Goal: Information Seeking & Learning: Learn about a topic

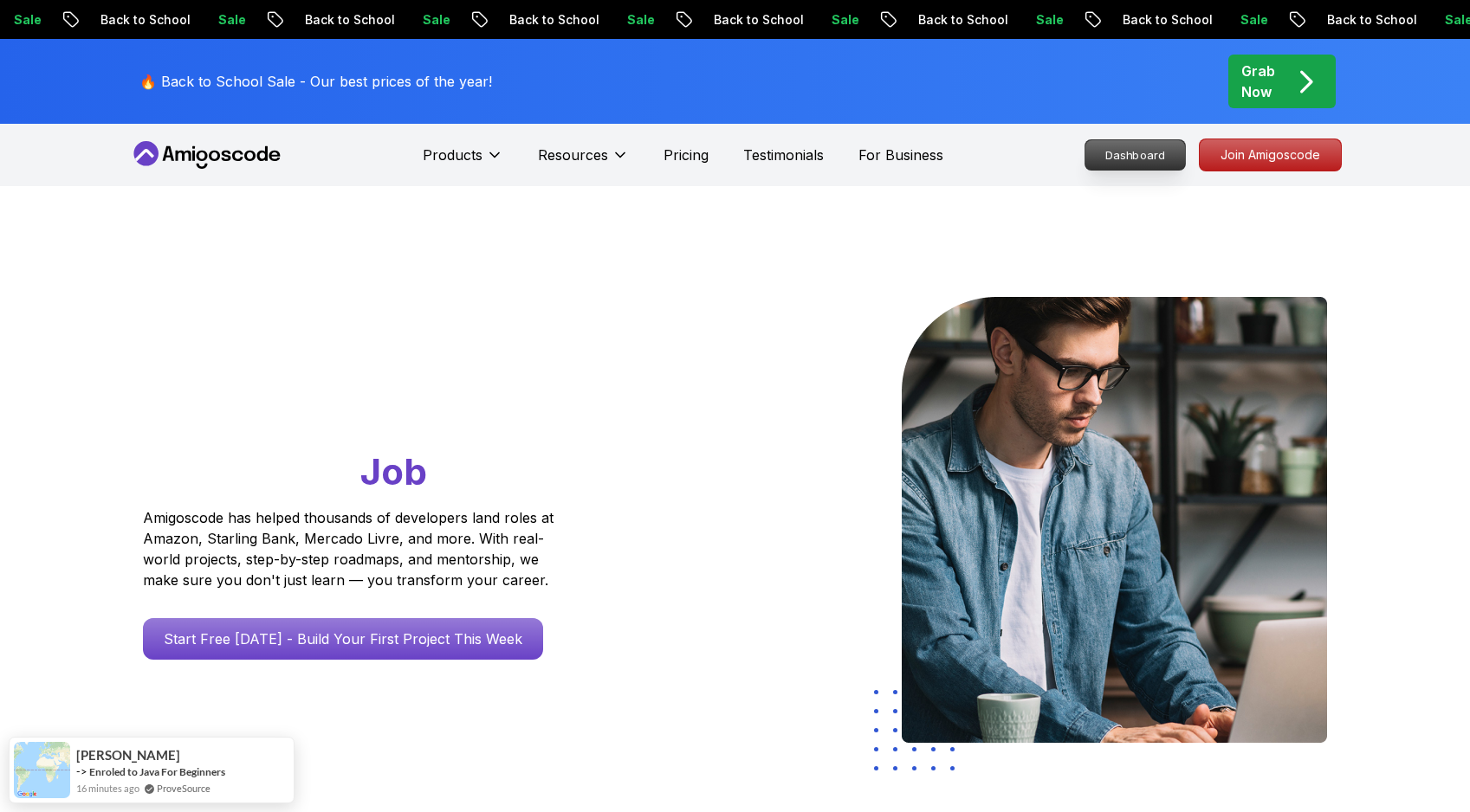
click at [1148, 154] on p "Dashboard" at bounding box center [1135, 155] width 99 height 29
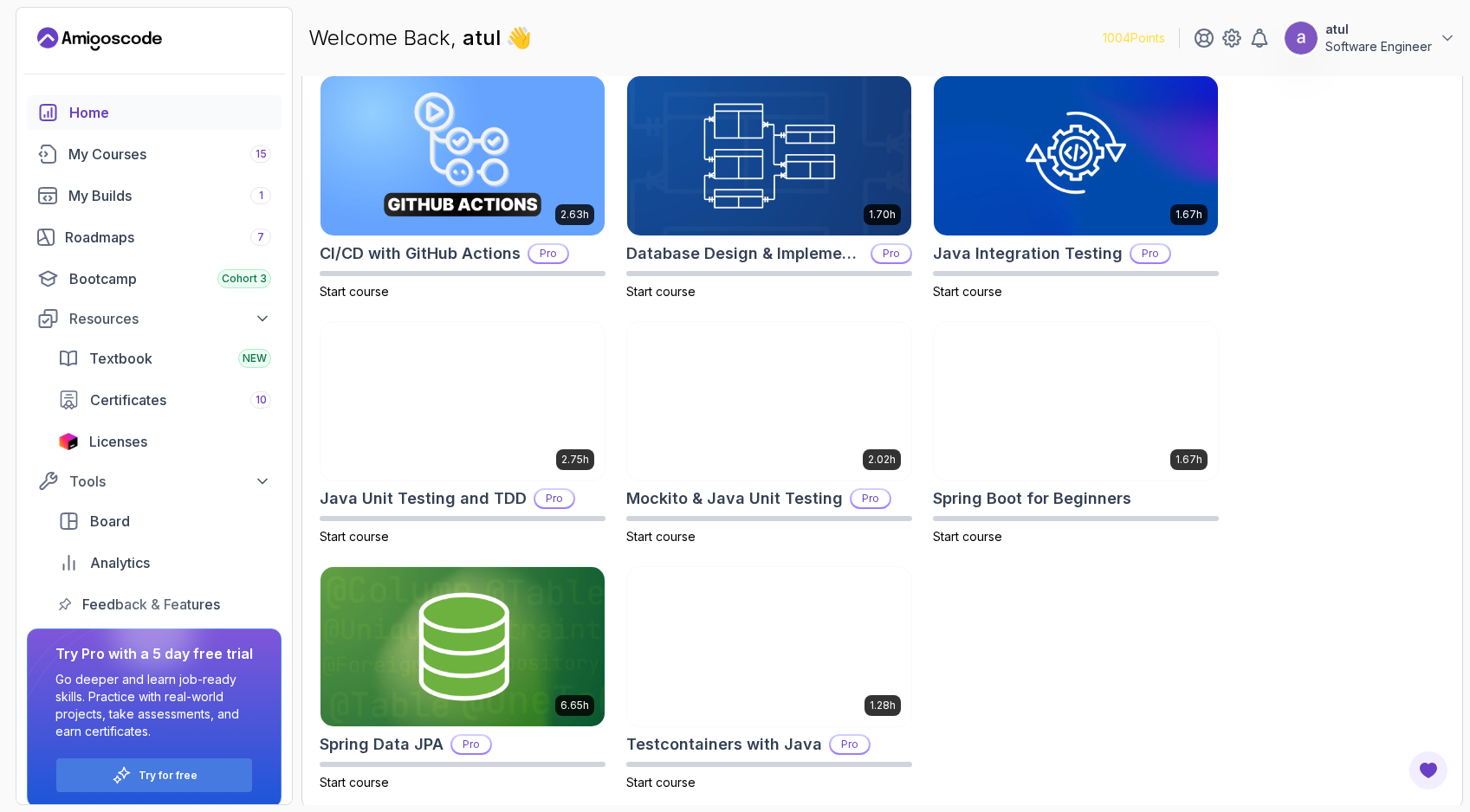
scroll to position [543, 0]
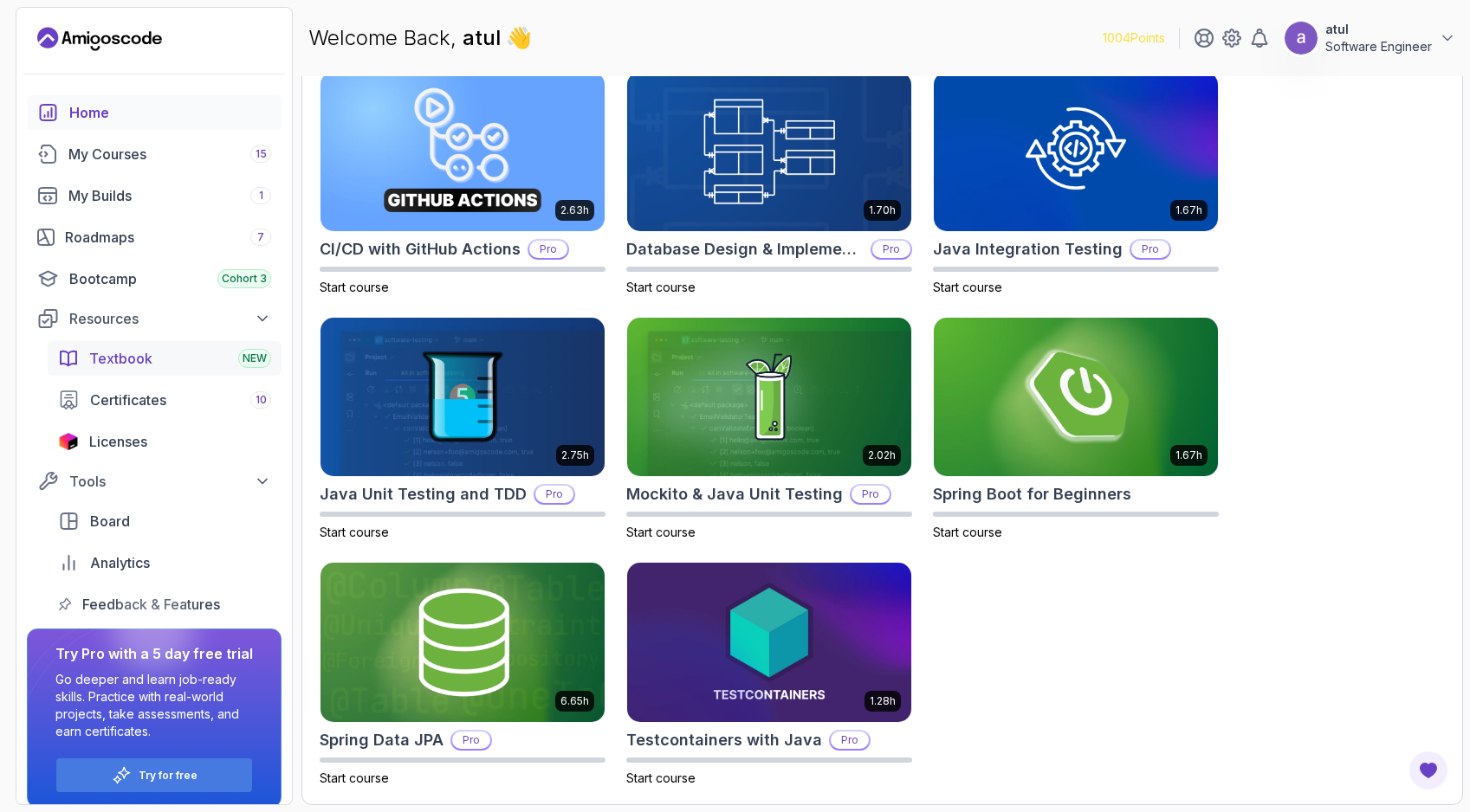
click at [196, 351] on div "Textbook NEW" at bounding box center [180, 358] width 181 height 21
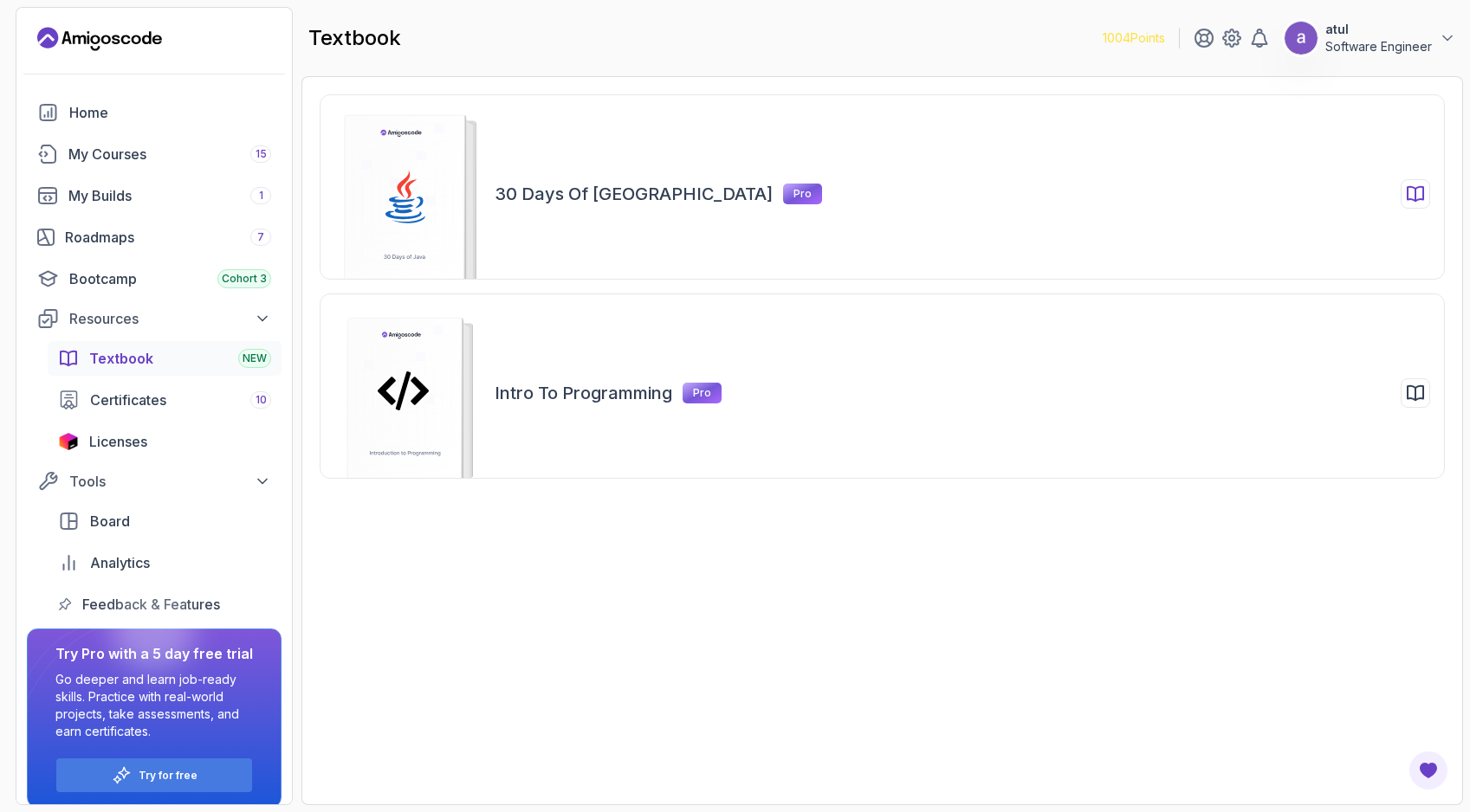
click at [531, 212] on div "30 Days of Java Pro" at bounding box center [881, 186] width 1125 height 185
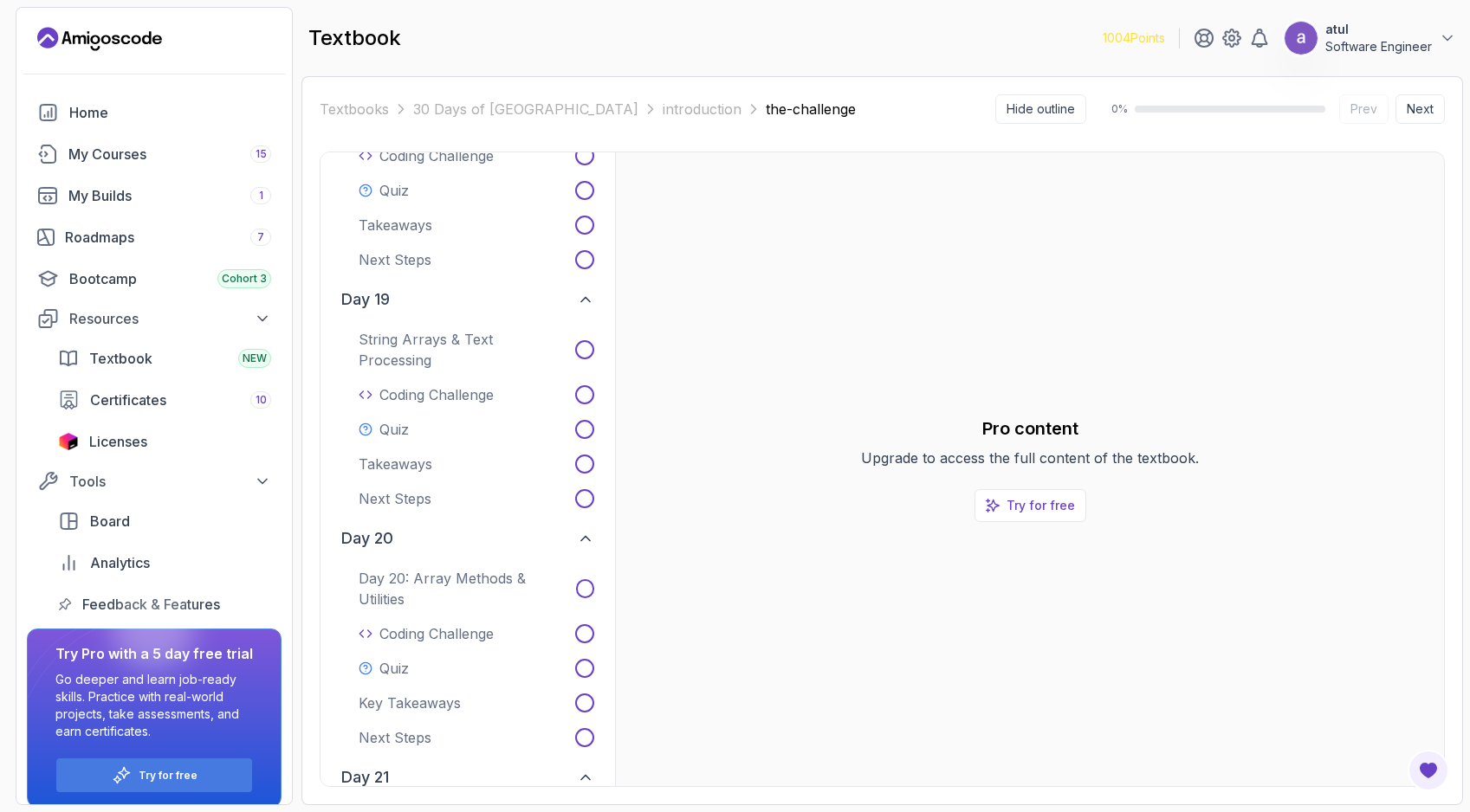
scroll to position [4079, 0]
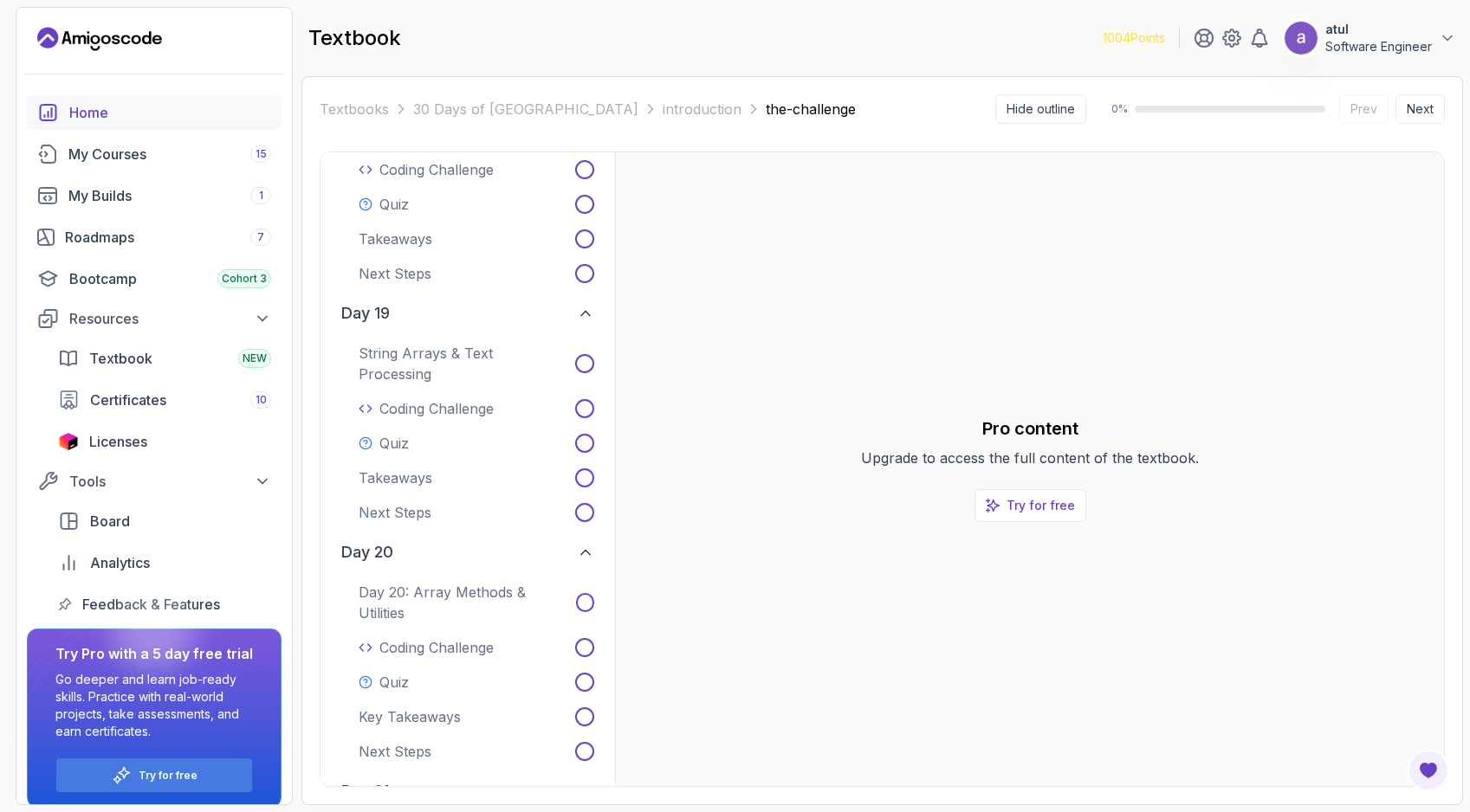
click at [190, 112] on div "Home" at bounding box center [169, 112] width 202 height 21
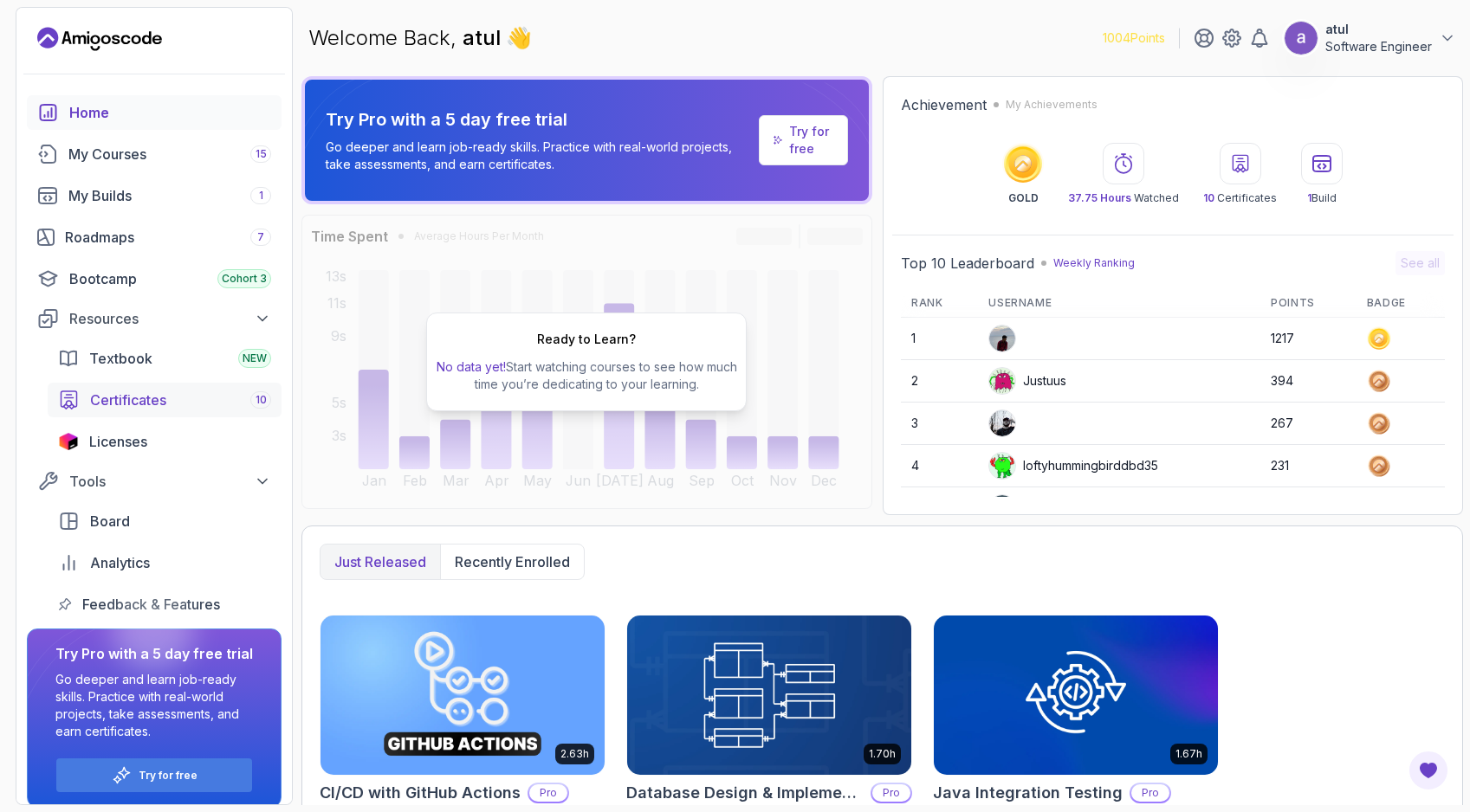
scroll to position [14, 0]
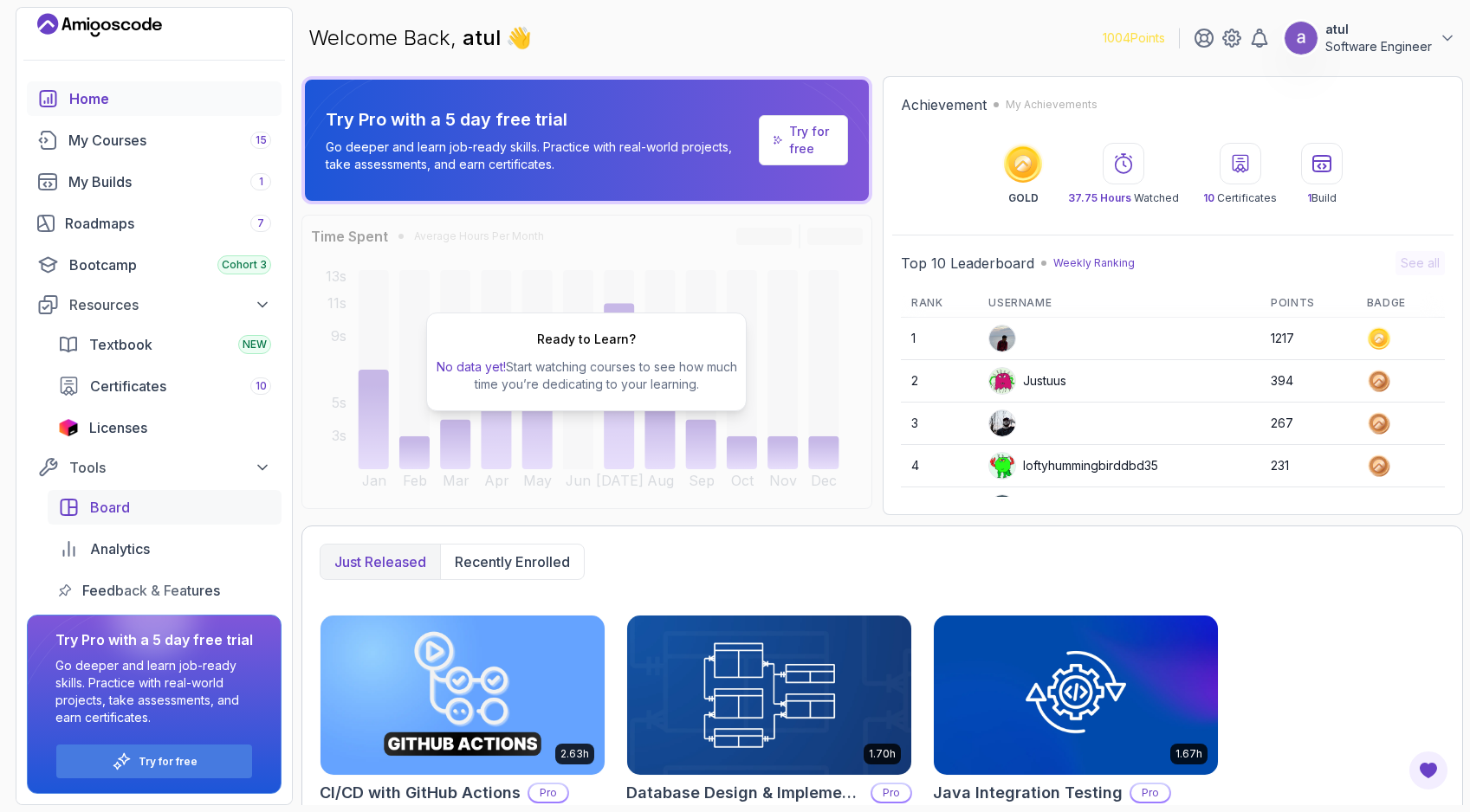
click at [189, 509] on div "Board" at bounding box center [181, 507] width 181 height 21
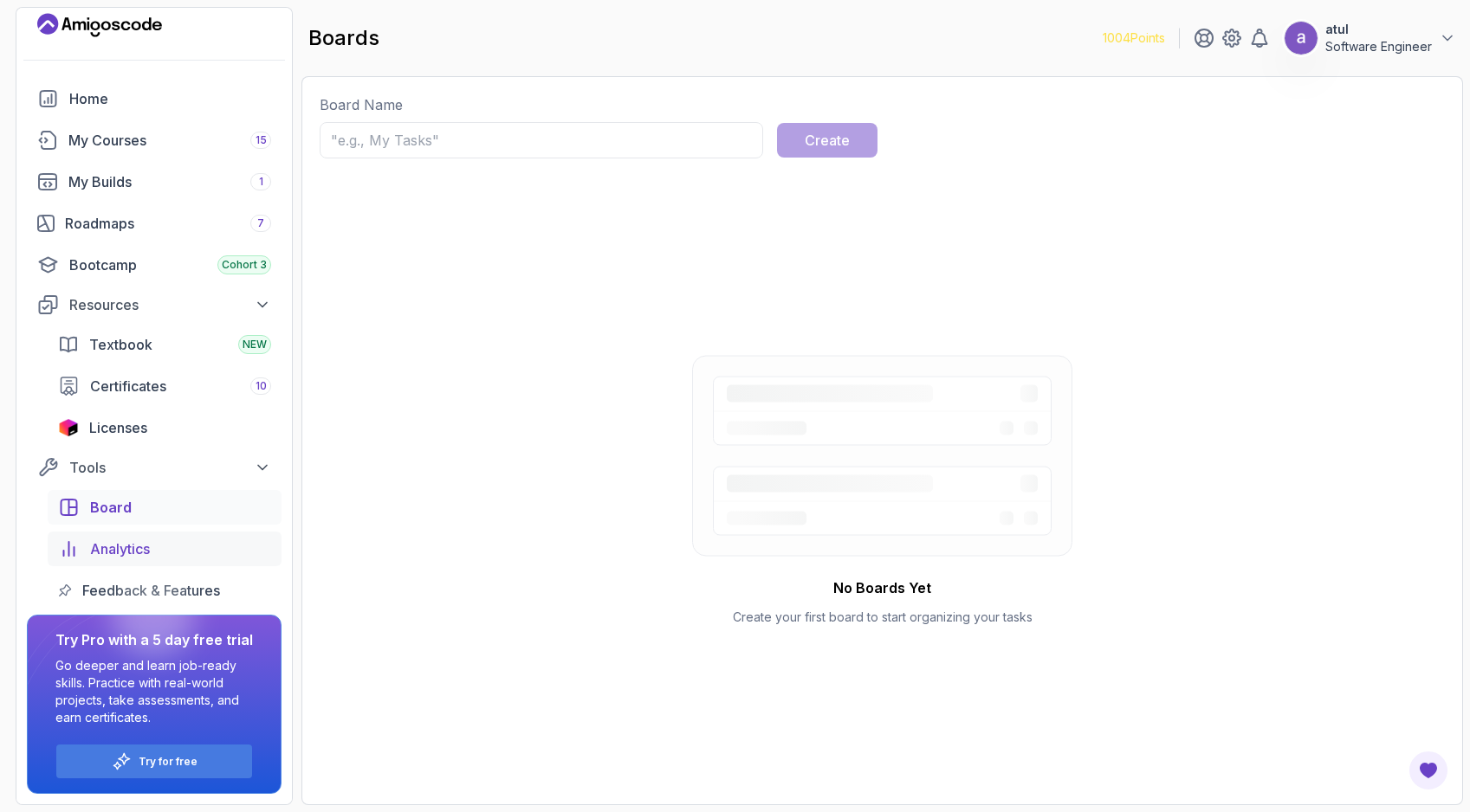
click at [158, 542] on div "Analytics" at bounding box center [181, 549] width 181 height 21
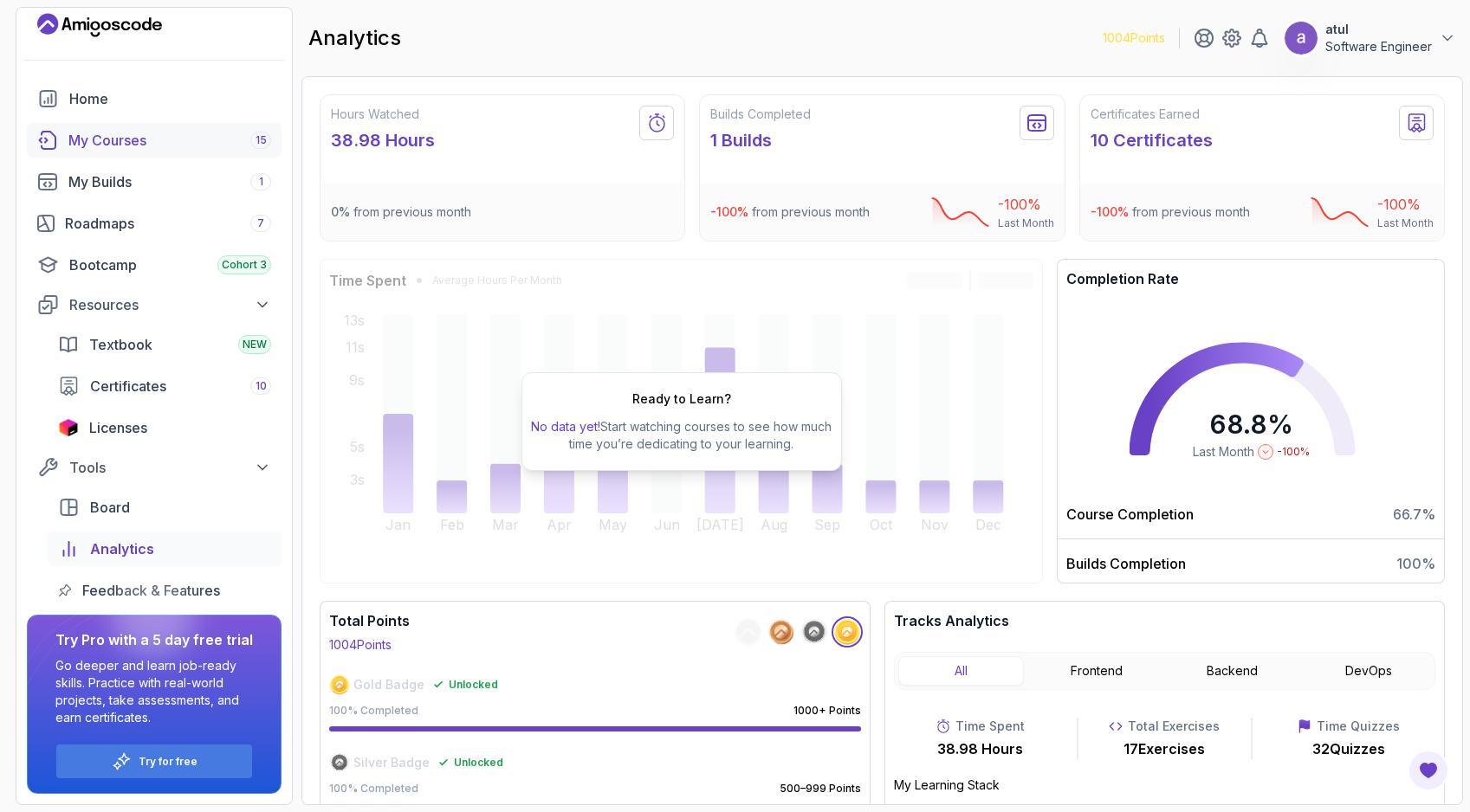
click at [180, 136] on div "My Courses 15" at bounding box center [169, 140] width 203 height 21
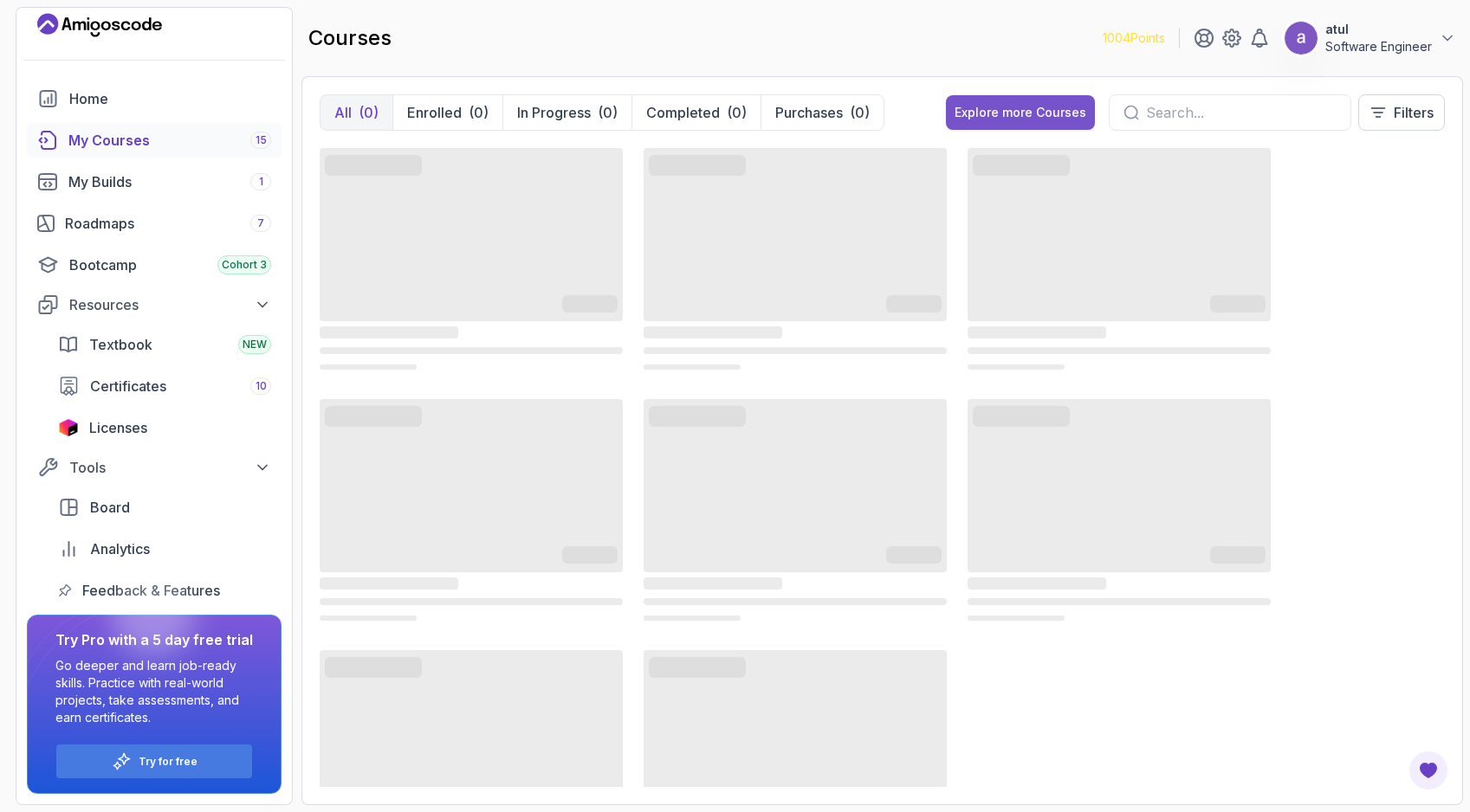
click at [979, 108] on div "Explore more Courses" at bounding box center [1020, 112] width 132 height 17
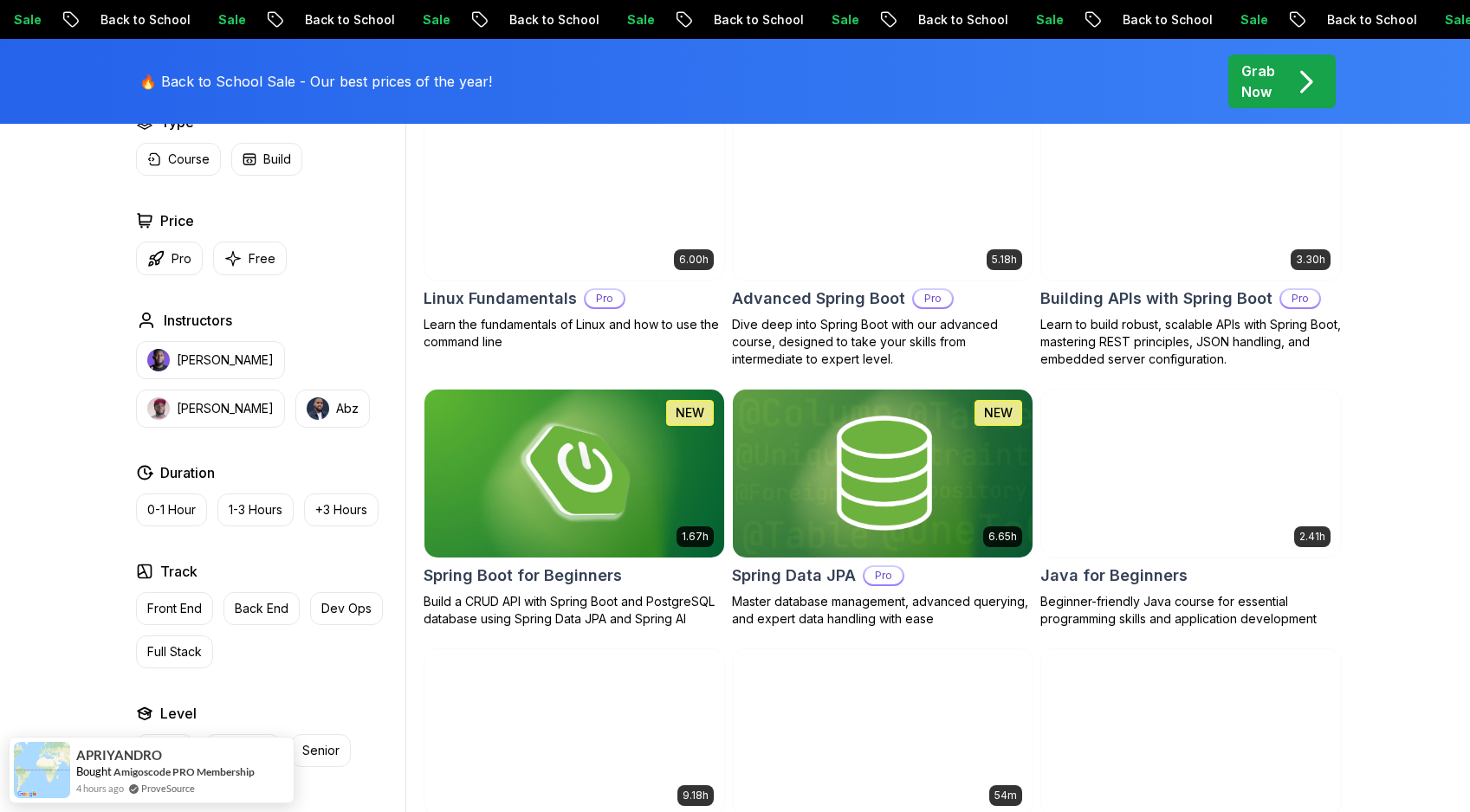
scroll to position [537, 0]
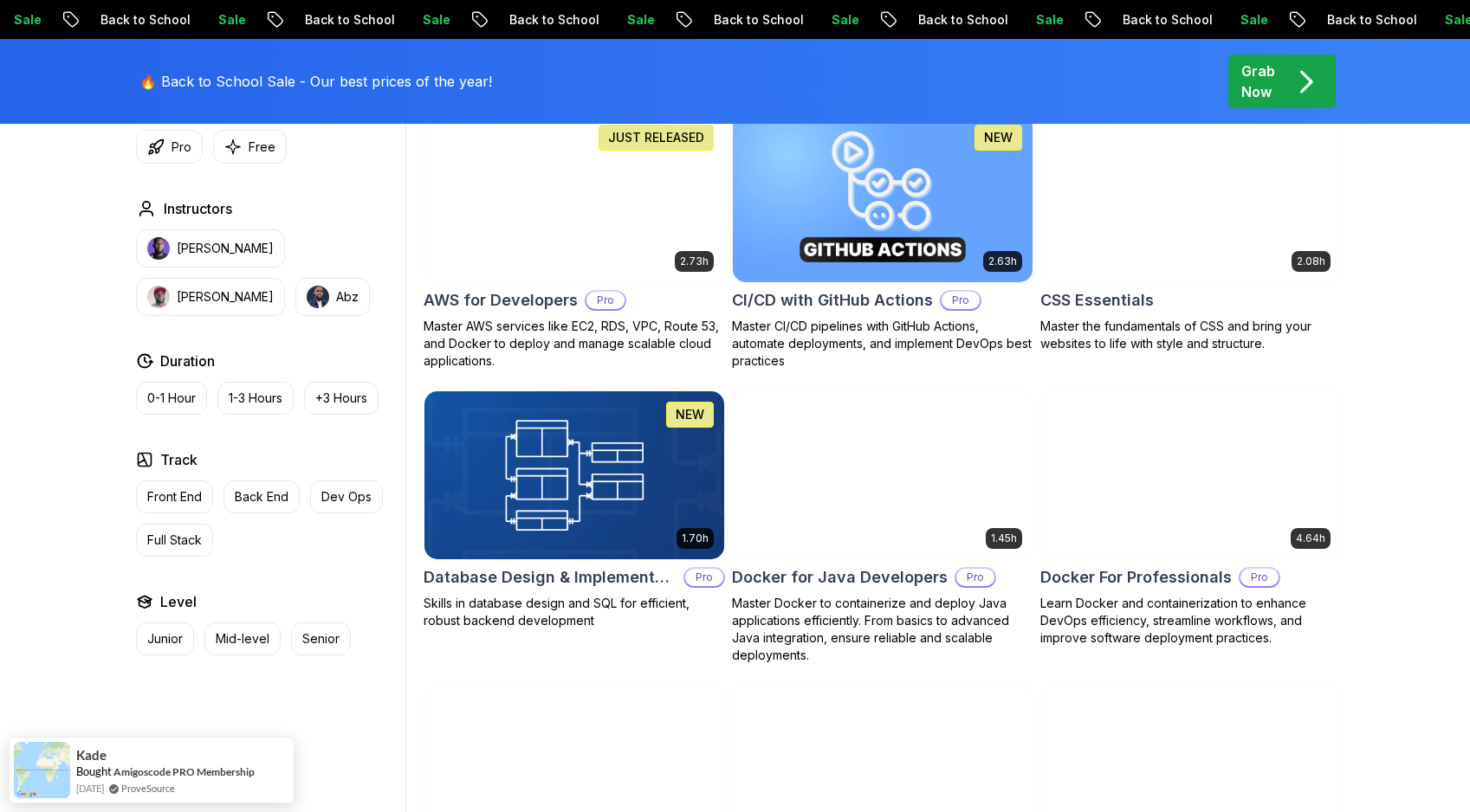
scroll to position [908, 0]
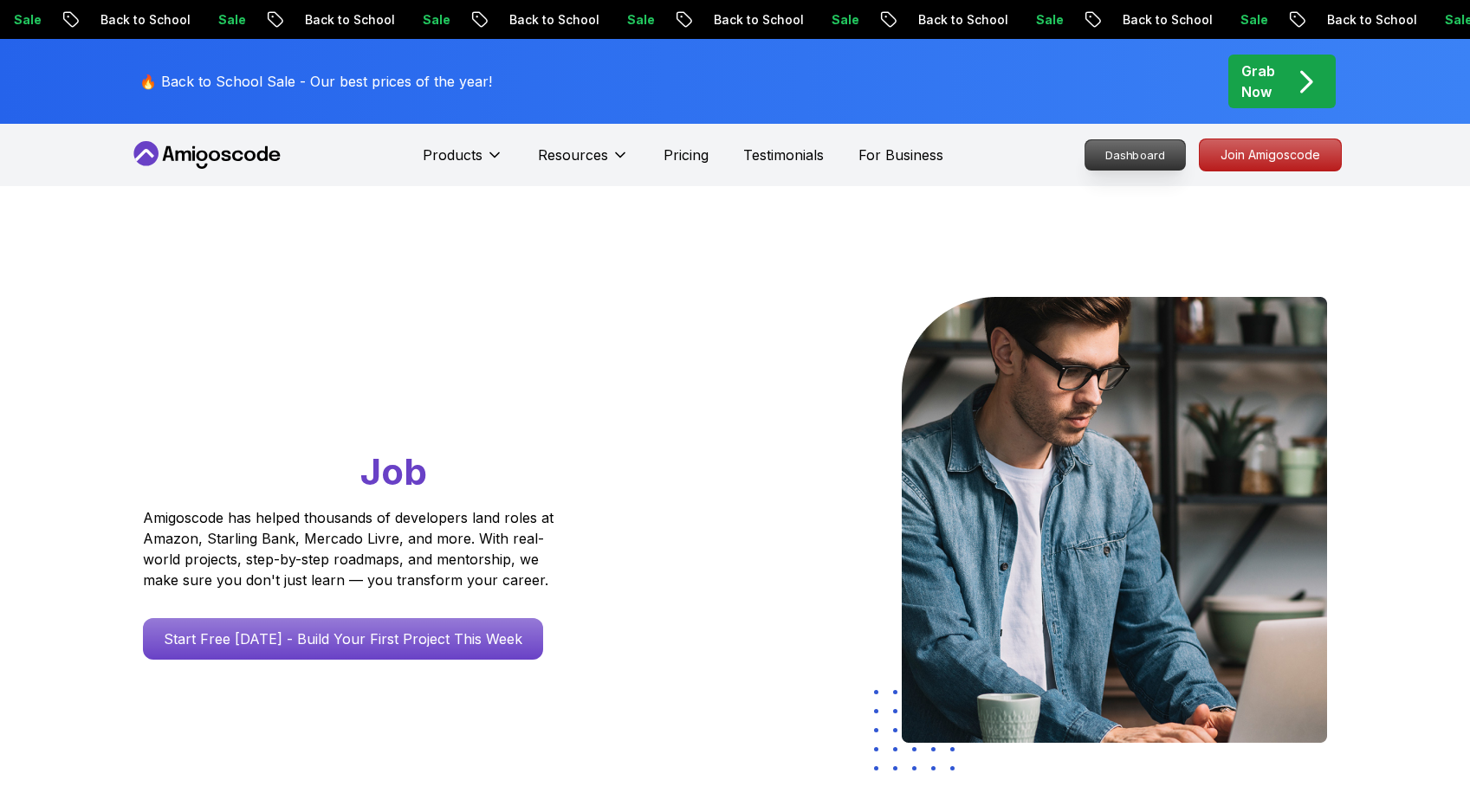
click at [1131, 145] on p "Dashboard" at bounding box center [1135, 155] width 99 height 29
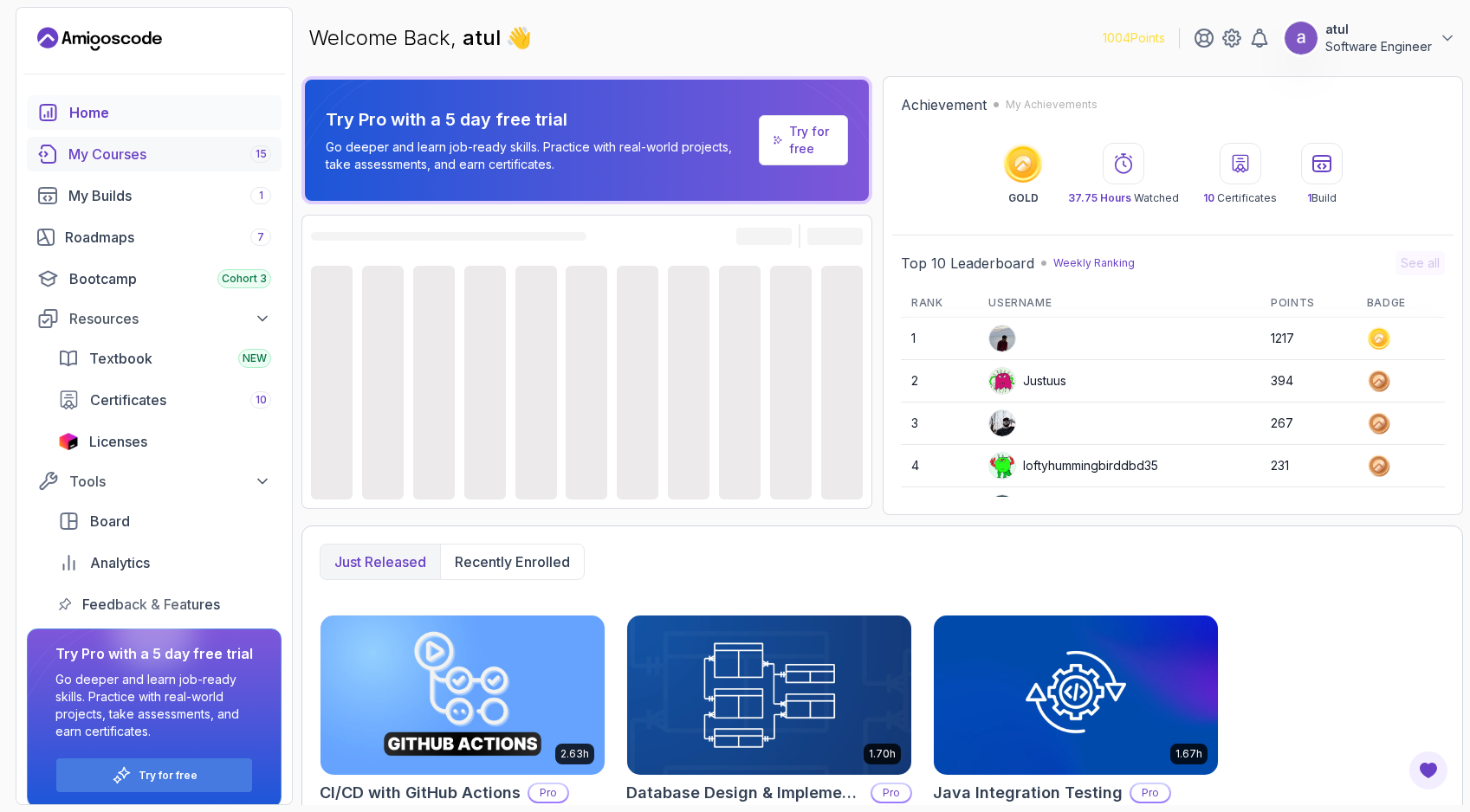
click at [138, 157] on div "My Courses 15" at bounding box center [169, 154] width 203 height 21
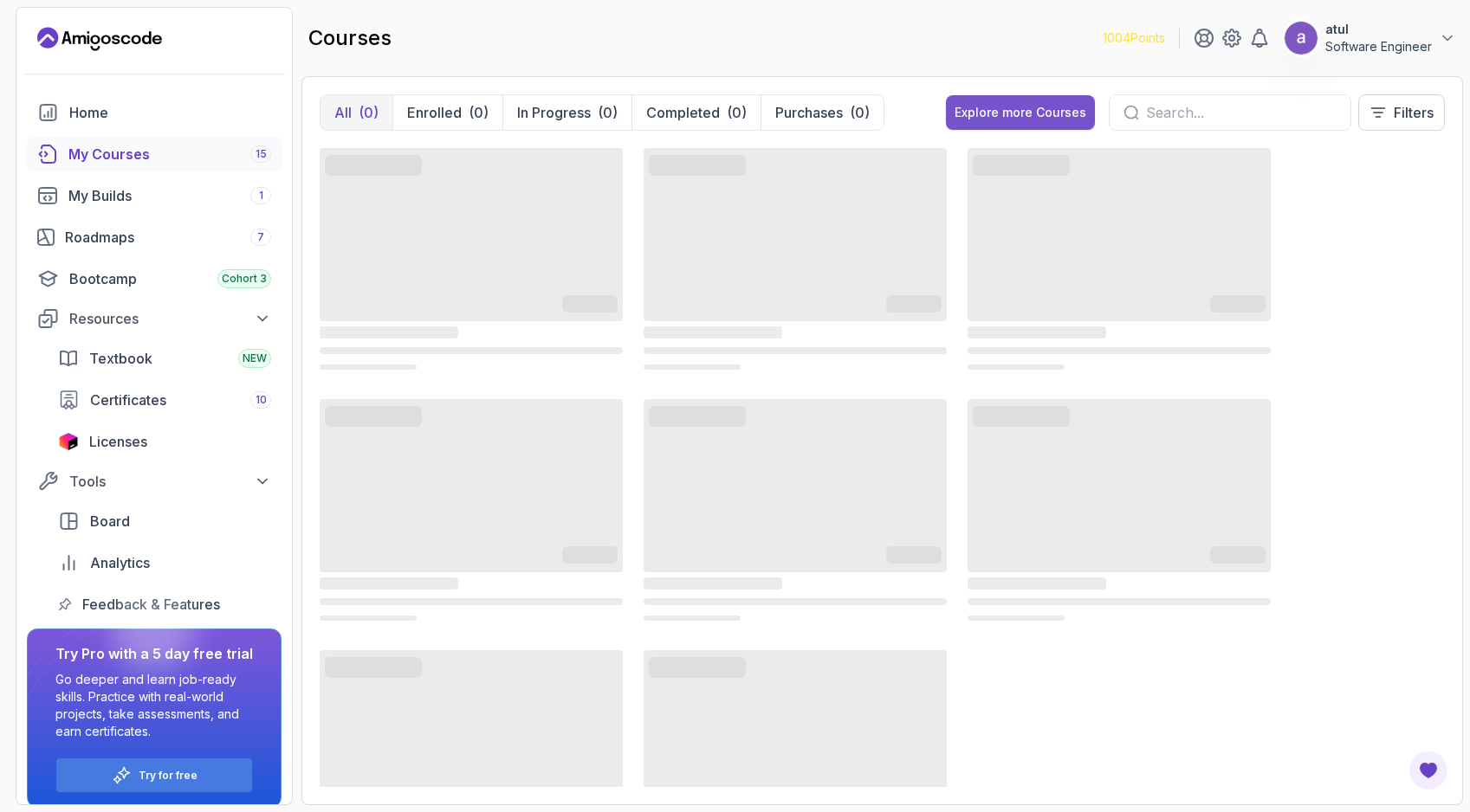
click at [1038, 110] on div "Explore more Courses" at bounding box center [1020, 112] width 132 height 17
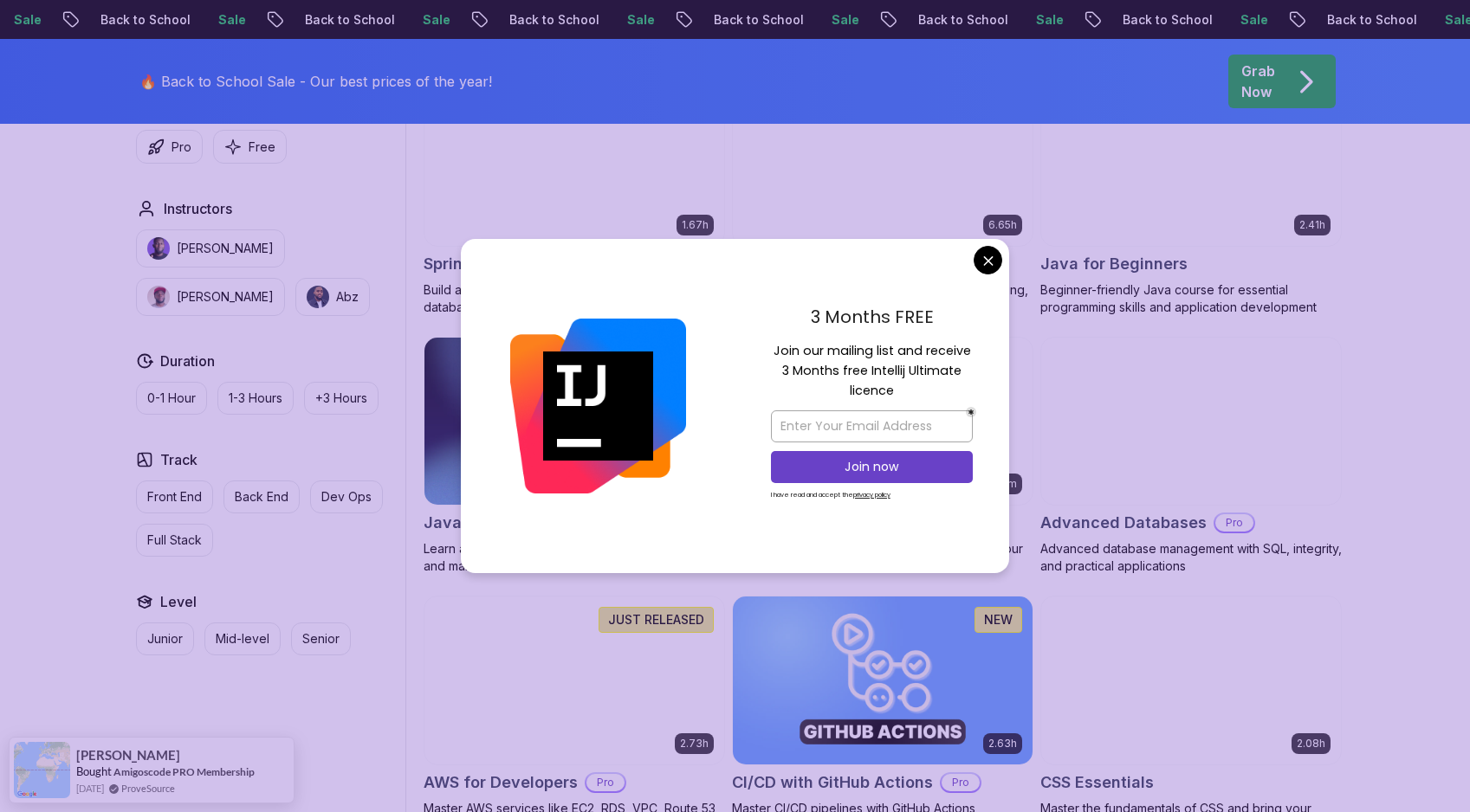
scroll to position [869, 0]
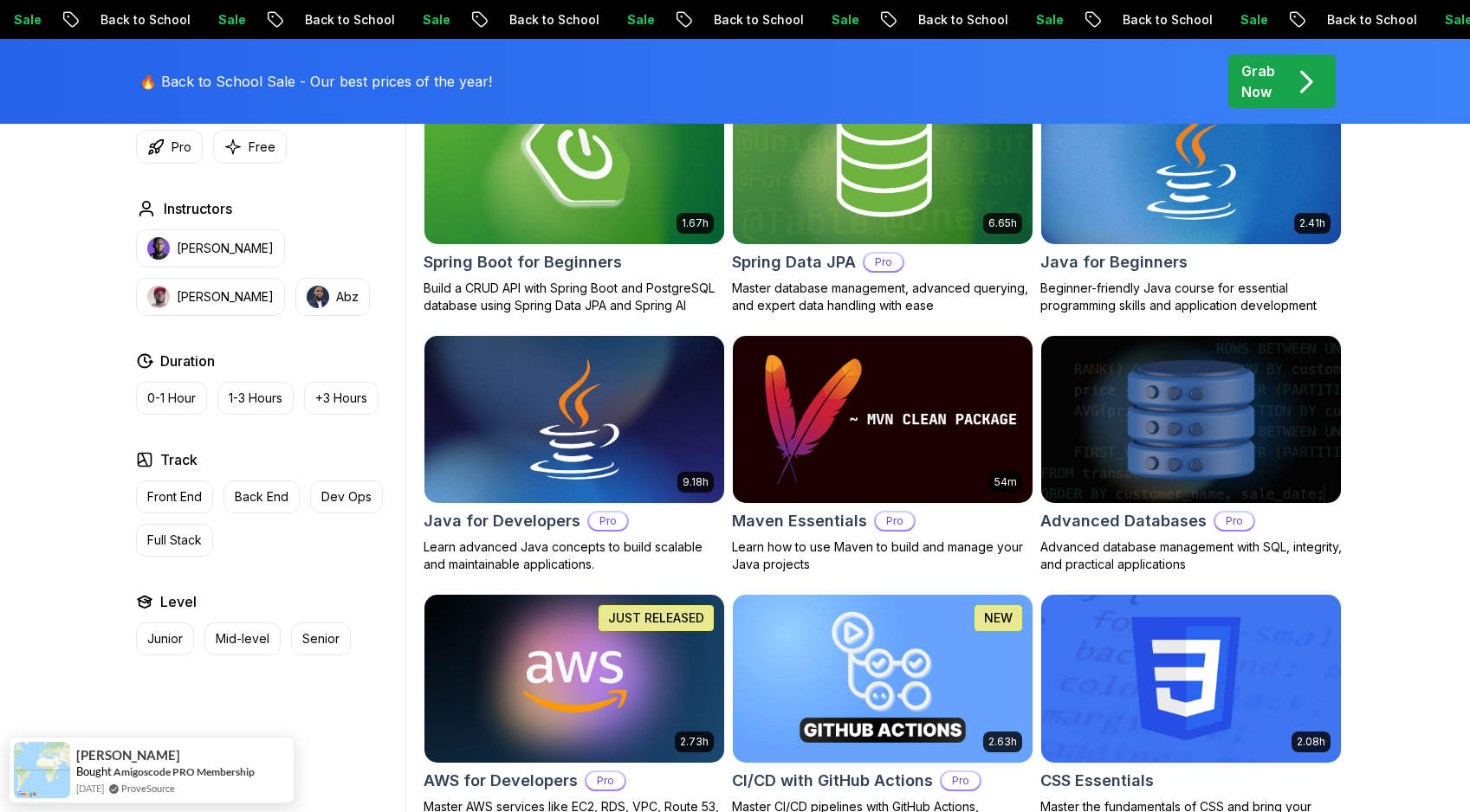
click at [1168, 399] on img at bounding box center [1190, 419] width 314 height 176
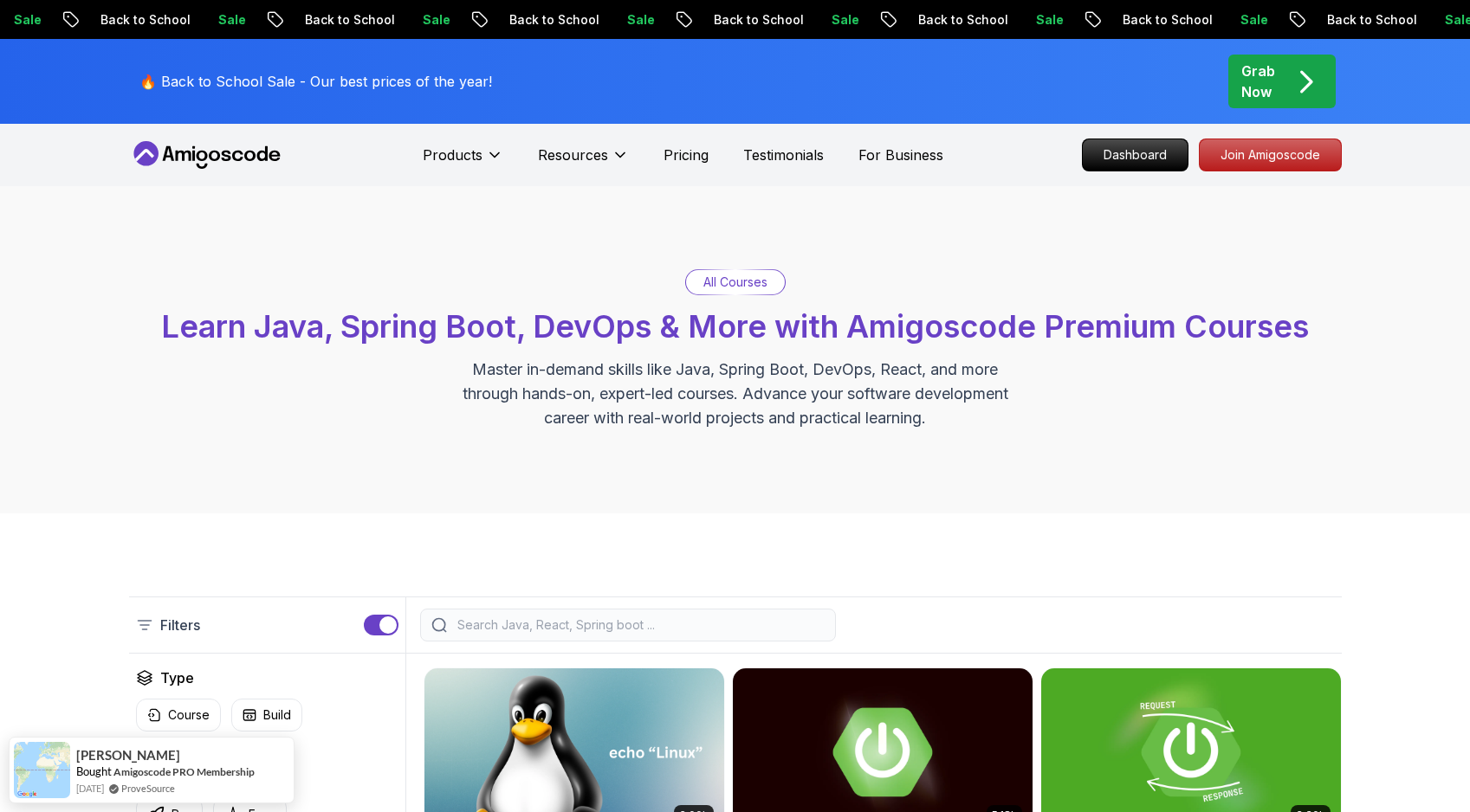
click at [631, 629] on input "search" at bounding box center [639, 624] width 370 height 17
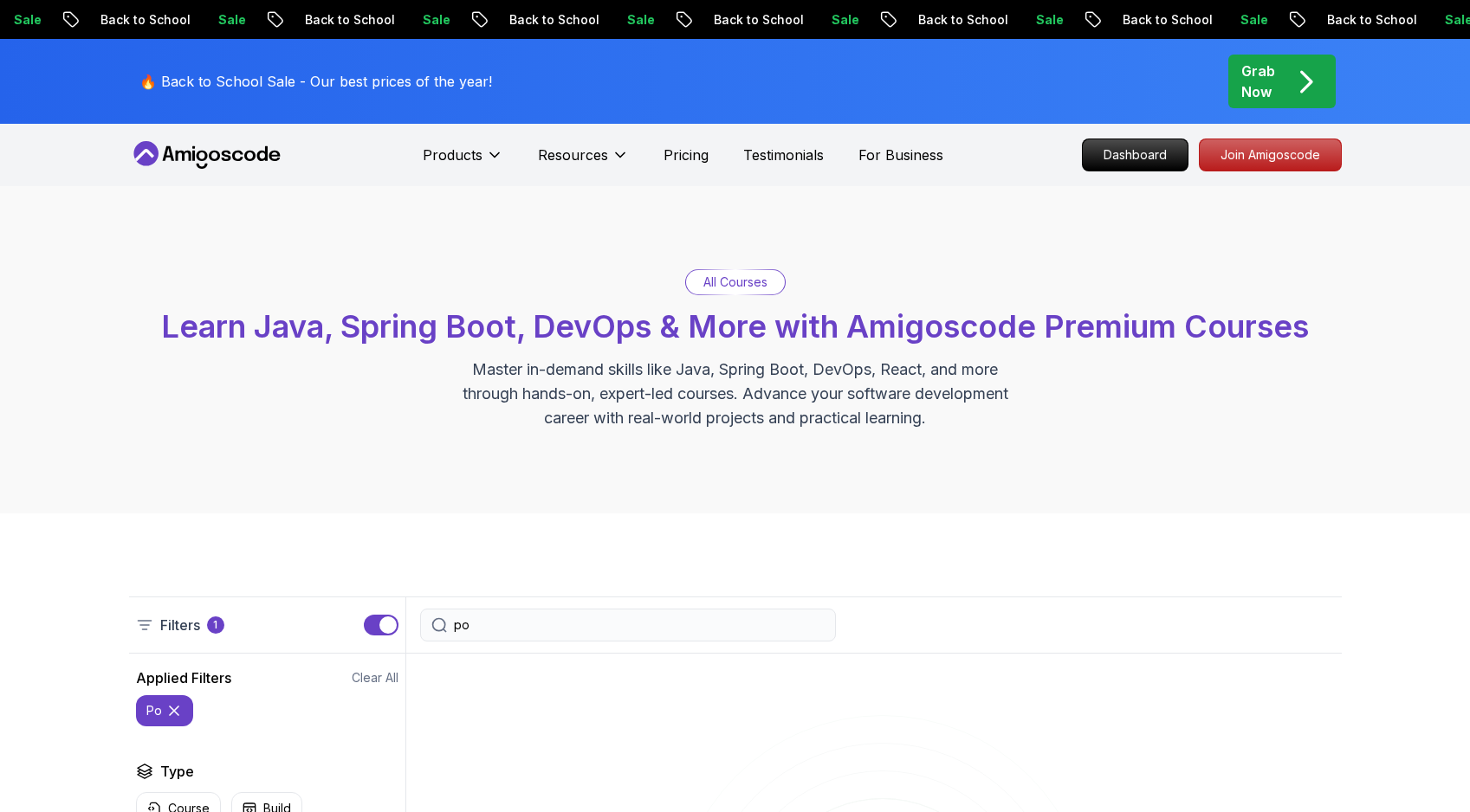
type input "p"
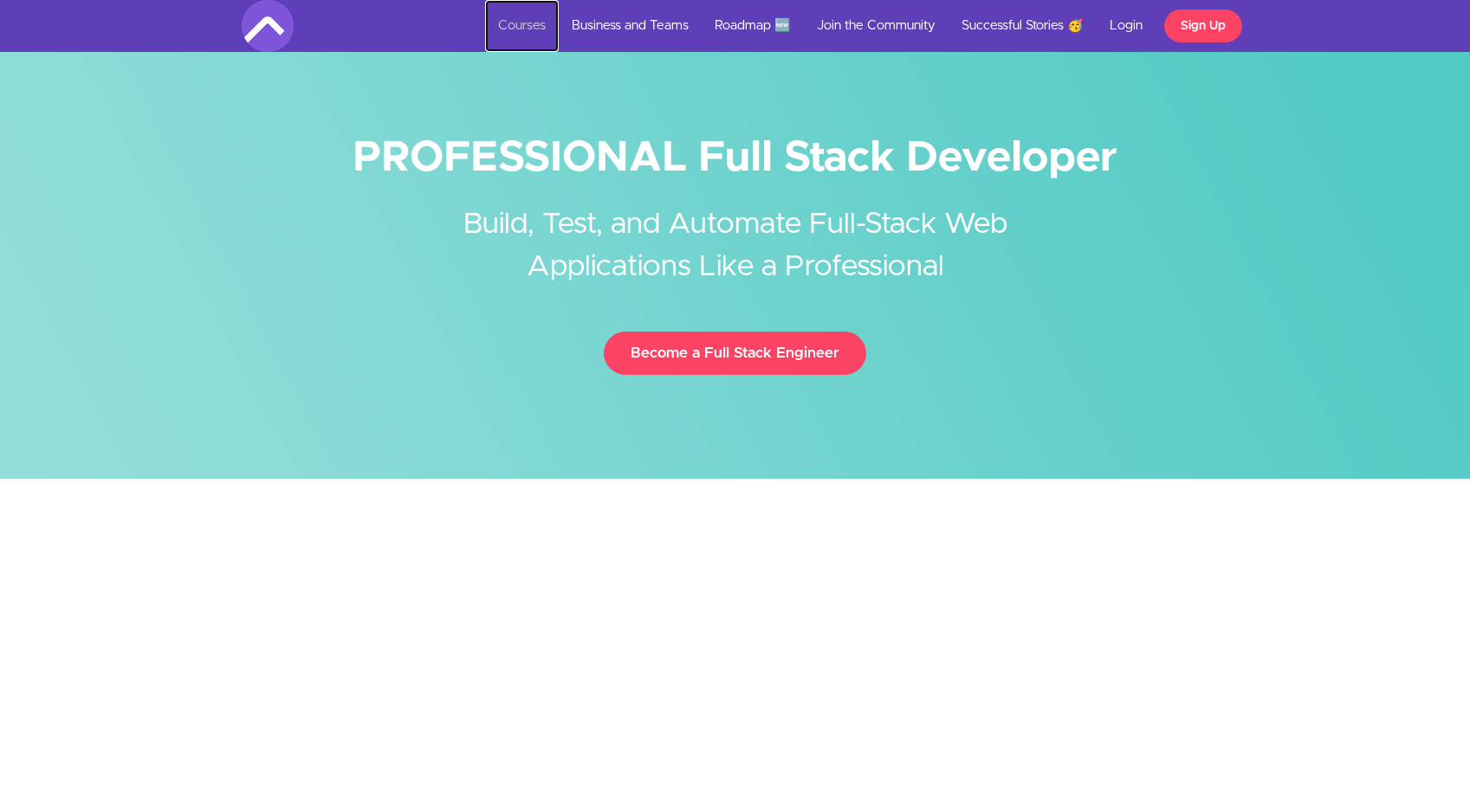
click at [541, 29] on link "Courses" at bounding box center [522, 26] width 74 height 52
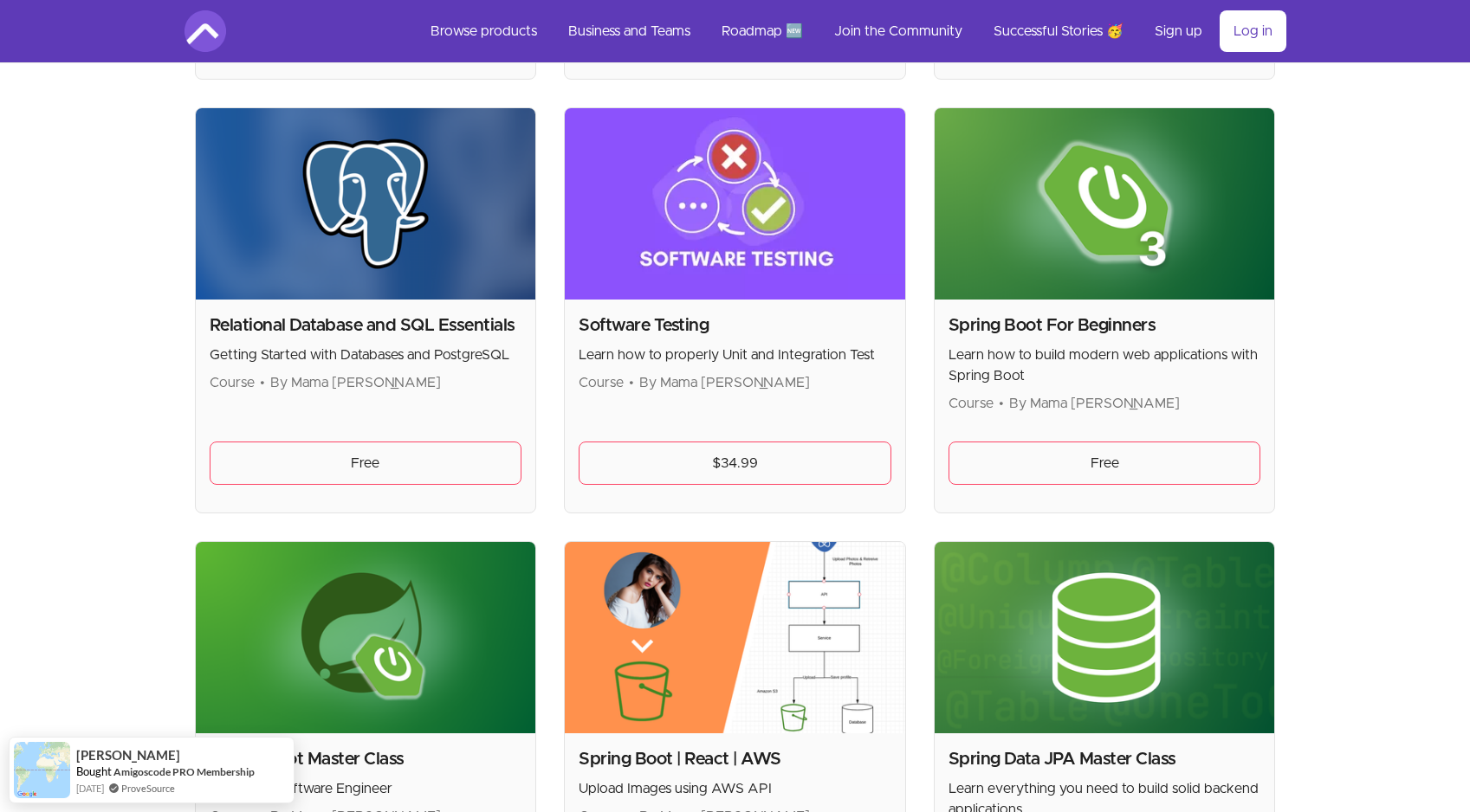
scroll to position [3784, 0]
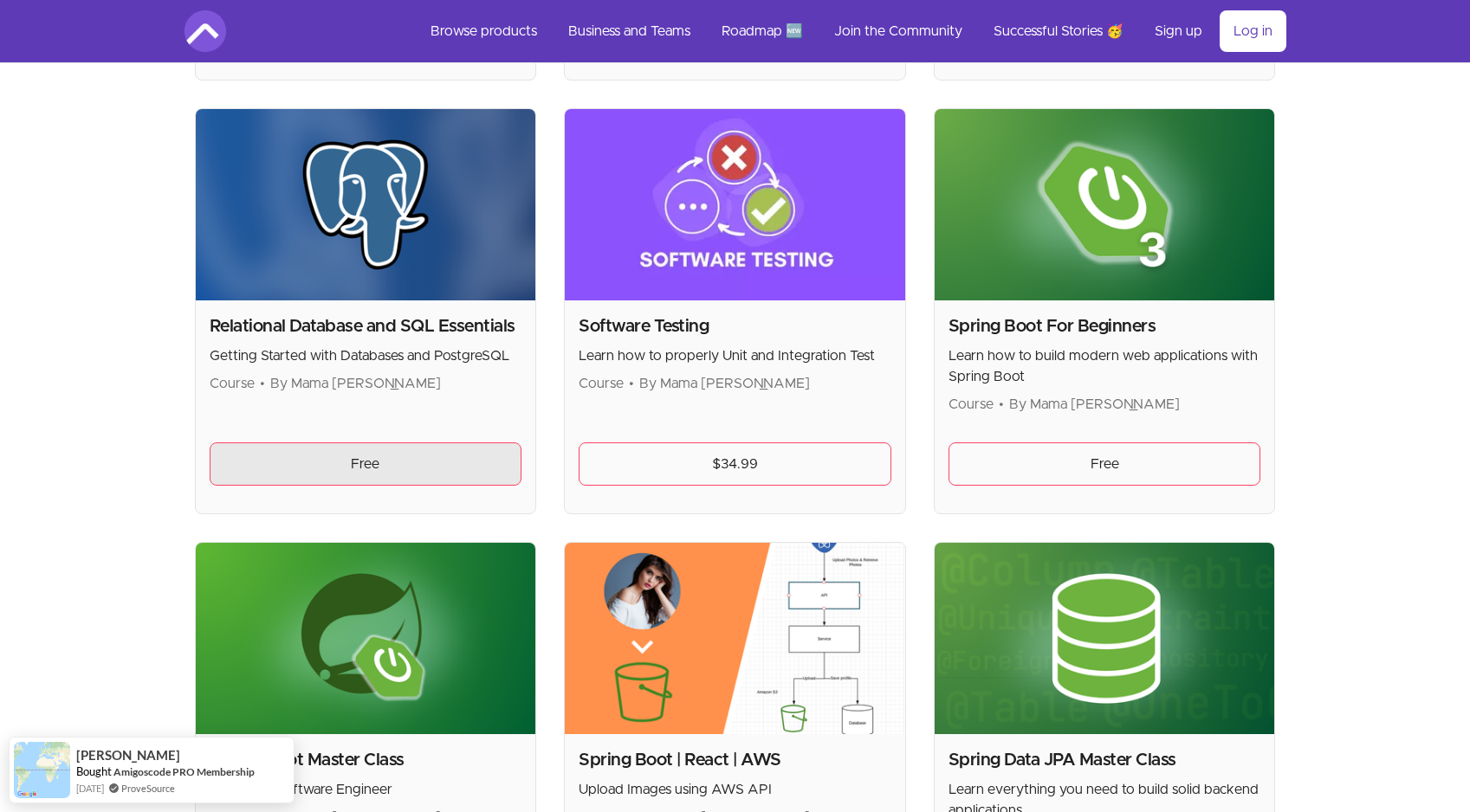
click at [407, 469] on link "Free" at bounding box center [366, 463] width 312 height 43
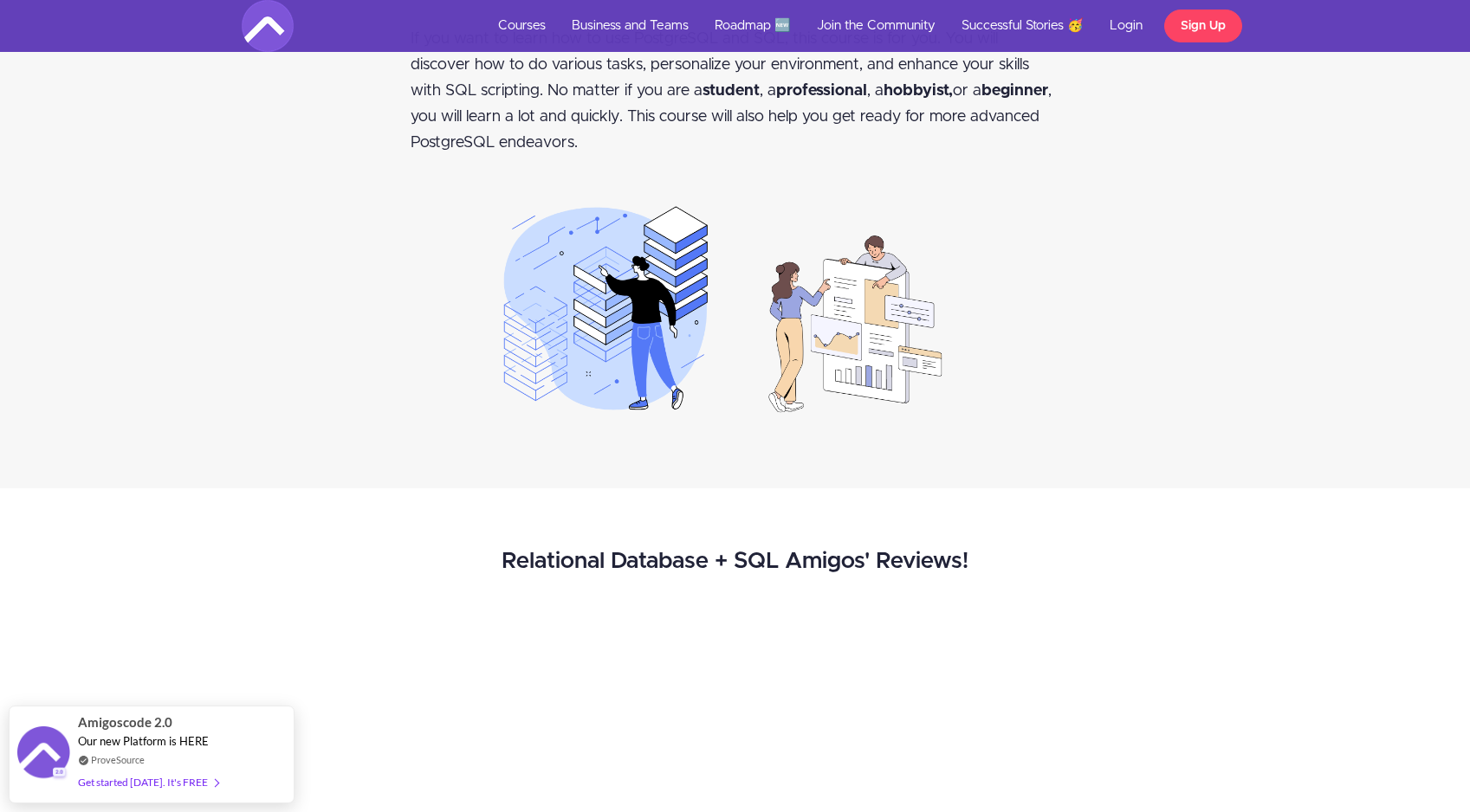
scroll to position [1156, 0]
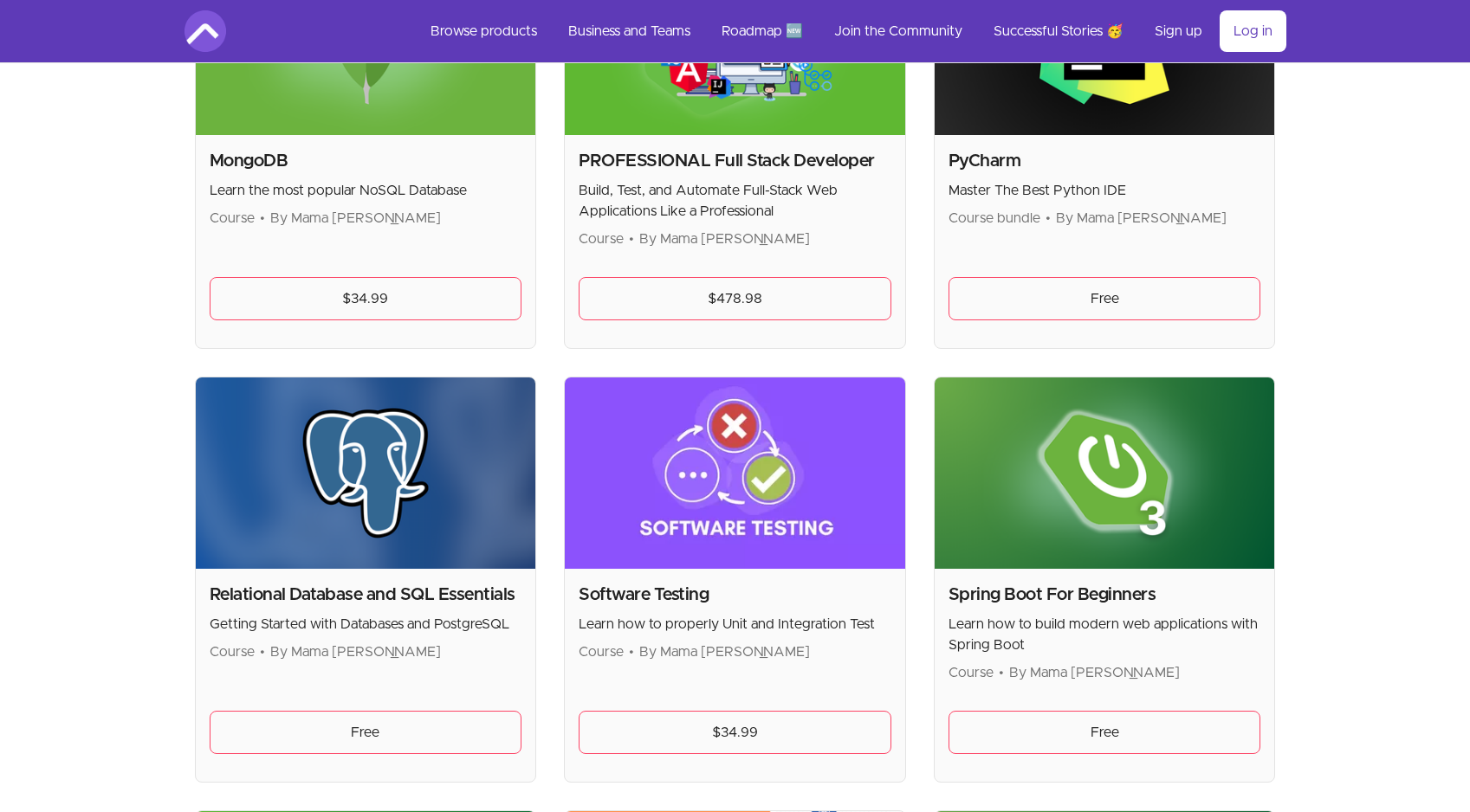
scroll to position [3513, 0]
